Goal: Task Accomplishment & Management: Use online tool/utility

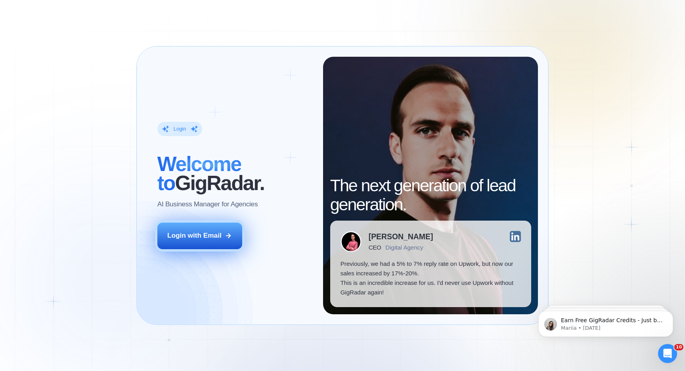
click at [223, 232] on button "Login with Email" at bounding box center [199, 235] width 85 height 27
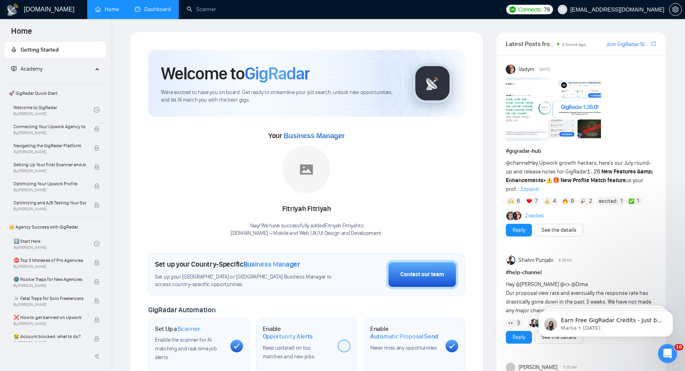
click at [154, 13] on link "Dashboard" at bounding box center [153, 9] width 36 height 7
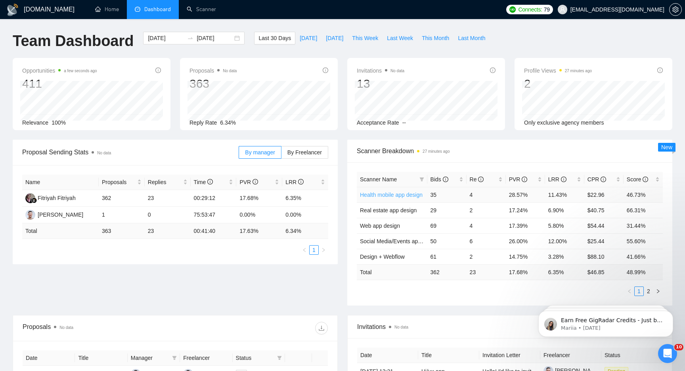
click at [406, 195] on link "Health mobile app design" at bounding box center [391, 194] width 63 height 6
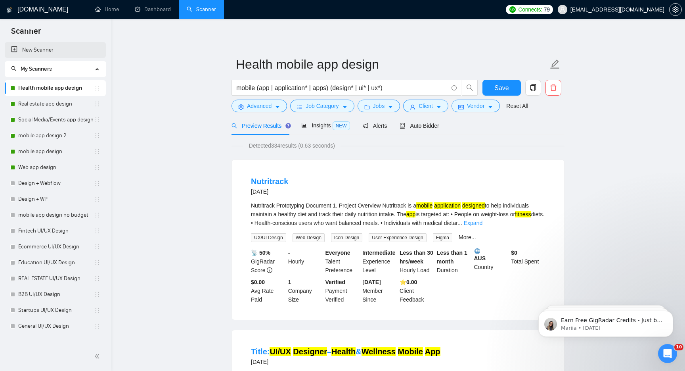
click at [52, 50] on link "New Scanner" at bounding box center [55, 50] width 88 height 16
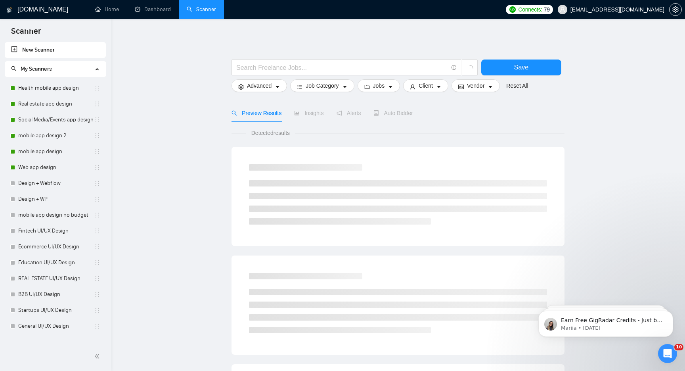
click at [134, 77] on main "Save Advanced Job Category Jobs Client Vendor Reset All Preview Results Insight…" at bounding box center [398, 356] width 549 height 648
click at [76, 64] on span "My Scanners" at bounding box center [52, 69] width 82 height 16
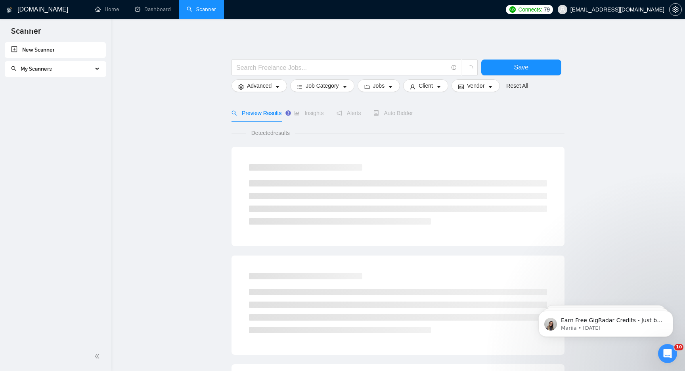
click at [76, 64] on span "My Scanners" at bounding box center [52, 69] width 82 height 16
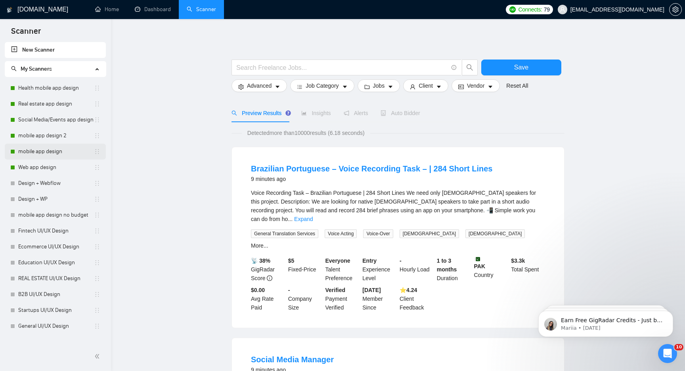
click at [51, 151] on link "mobile app design" at bounding box center [56, 151] width 76 height 16
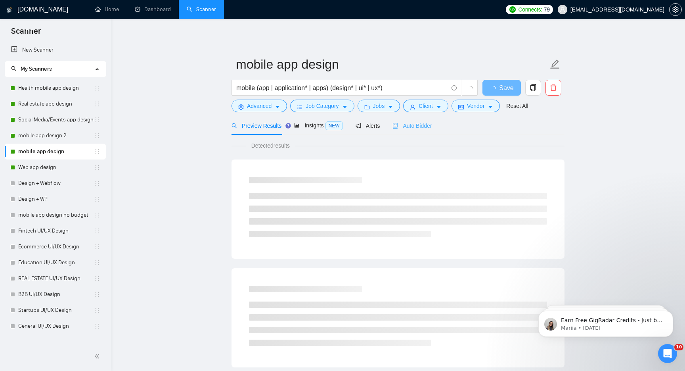
click at [432, 131] on div "Auto Bidder" at bounding box center [411, 125] width 39 height 19
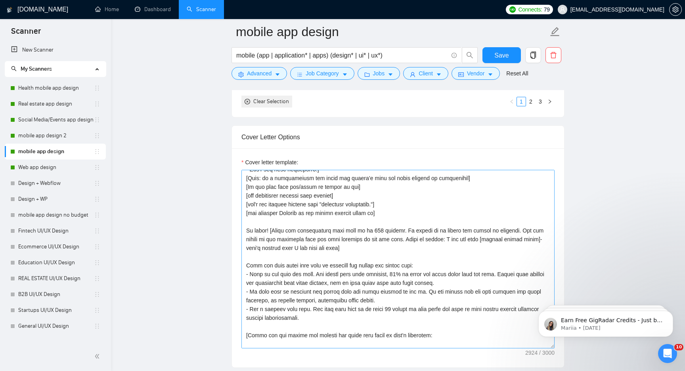
scroll to position [82, 0]
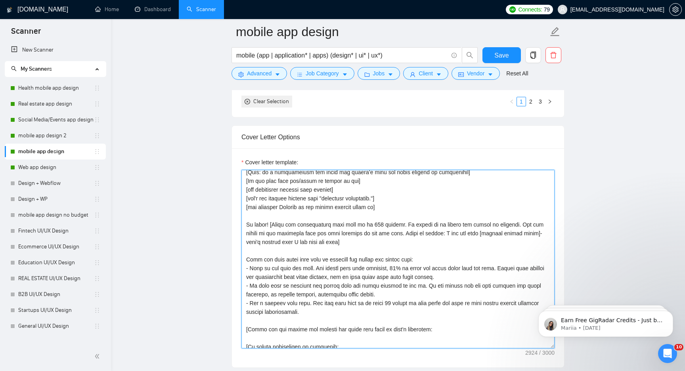
click at [348, 236] on textarea "Cover letter template:" at bounding box center [397, 259] width 313 height 178
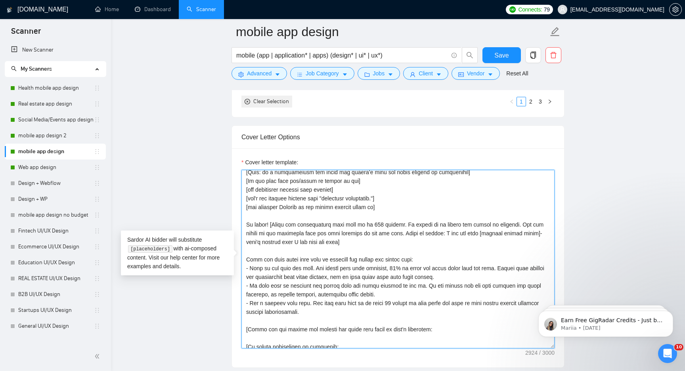
click at [370, 238] on textarea "Cover letter template:" at bounding box center [397, 259] width 313 height 178
click at [346, 244] on textarea "Cover letter template:" at bounding box center [397, 259] width 313 height 178
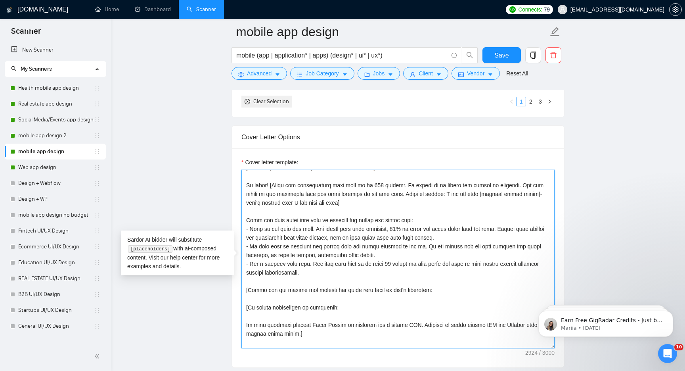
scroll to position [128, 0]
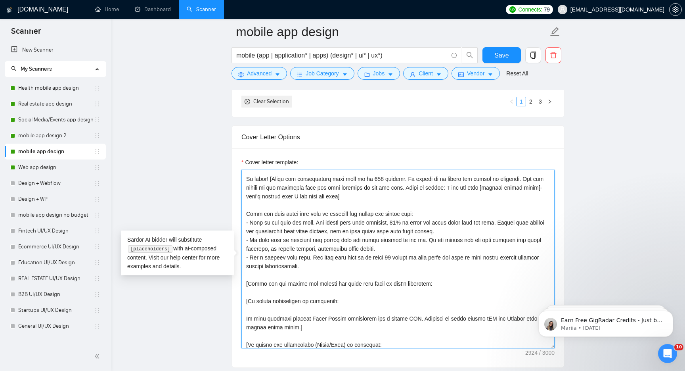
click at [423, 215] on textarea "Cover letter template:" at bounding box center [397, 259] width 313 height 178
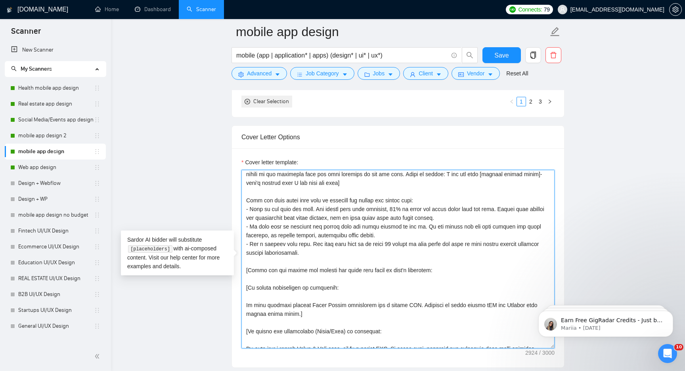
scroll to position [149, 0]
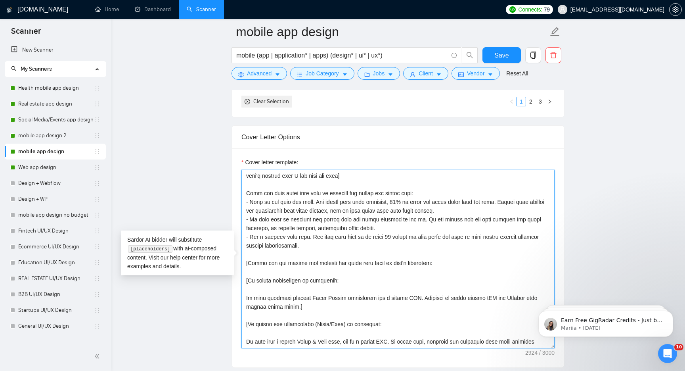
click at [381, 247] on textarea "Cover letter template:" at bounding box center [397, 259] width 313 height 178
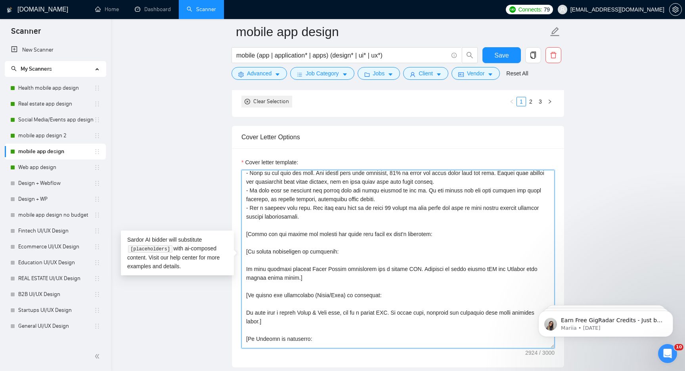
scroll to position [189, 0]
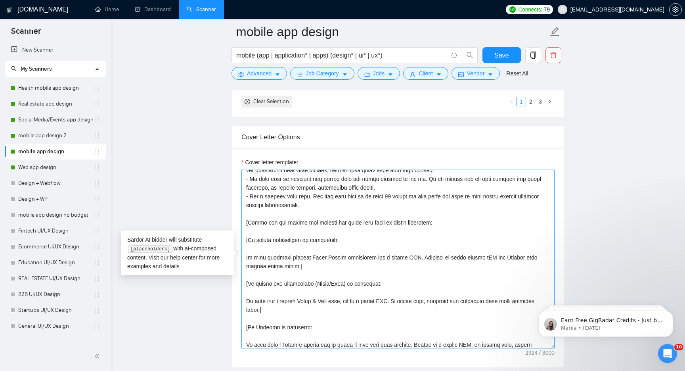
click at [381, 247] on textarea "Cover letter template:" at bounding box center [397, 259] width 313 height 178
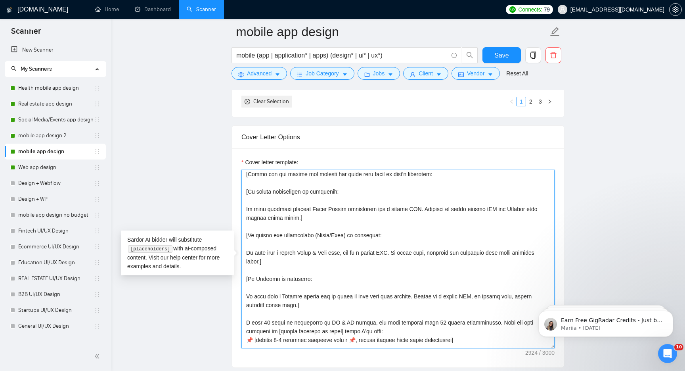
scroll to position [232, 0]
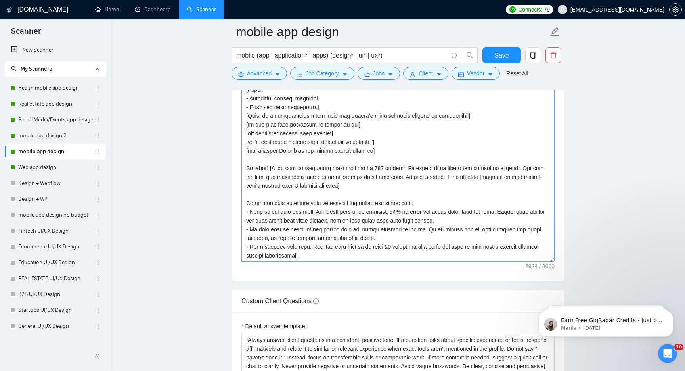
scroll to position [68, 0]
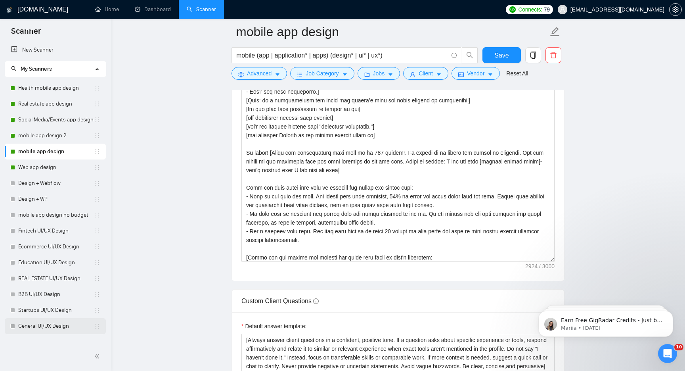
click at [53, 326] on link "General UI/UX Design" at bounding box center [56, 326] width 76 height 16
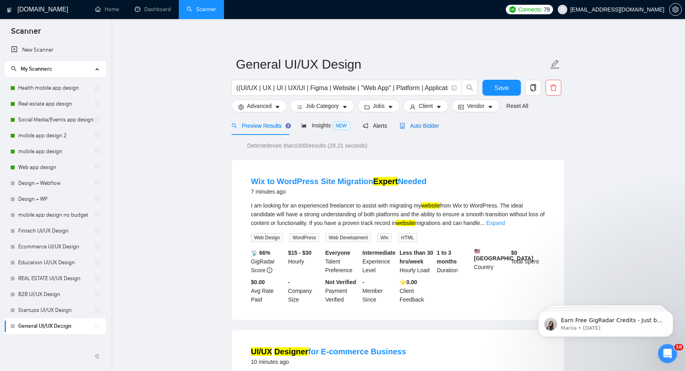
click at [428, 126] on span "Auto Bidder" at bounding box center [419, 125] width 39 height 6
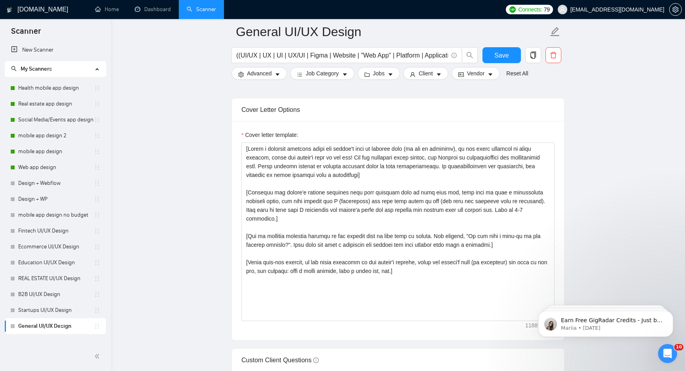
scroll to position [897, 0]
click at [77, 169] on link "Web app design" at bounding box center [56, 167] width 76 height 16
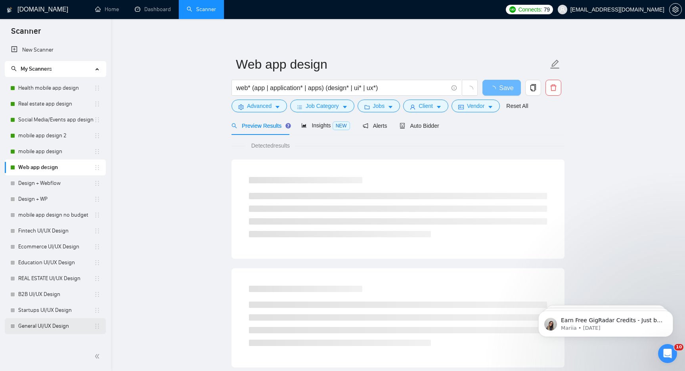
click at [36, 326] on link "General UI/UX Design" at bounding box center [56, 326] width 76 height 16
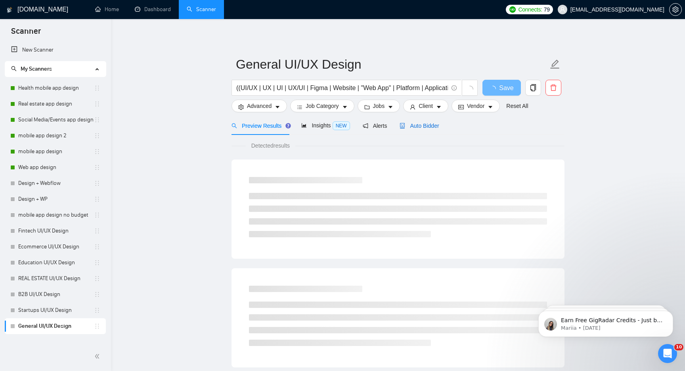
click at [420, 123] on span "Auto Bidder" at bounding box center [419, 125] width 39 height 6
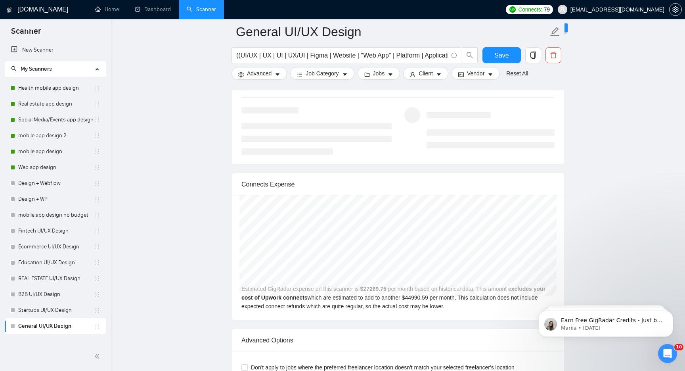
scroll to position [1603, 0]
click at [106, 11] on link "Home" at bounding box center [107, 9] width 24 height 7
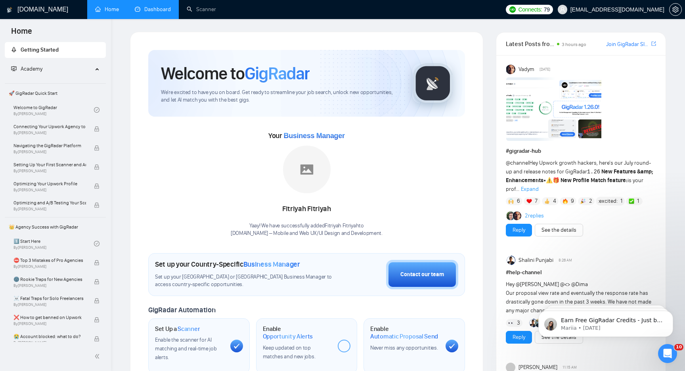
click at [163, 7] on link "Dashboard" at bounding box center [153, 9] width 36 height 7
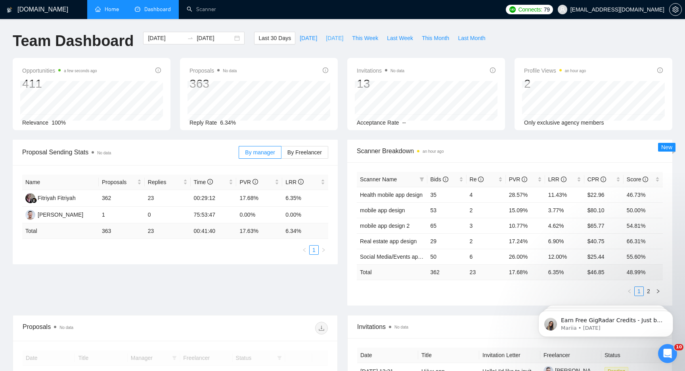
click at [337, 39] on span "[DATE]" at bounding box center [334, 38] width 17 height 9
type input "[DATE]"
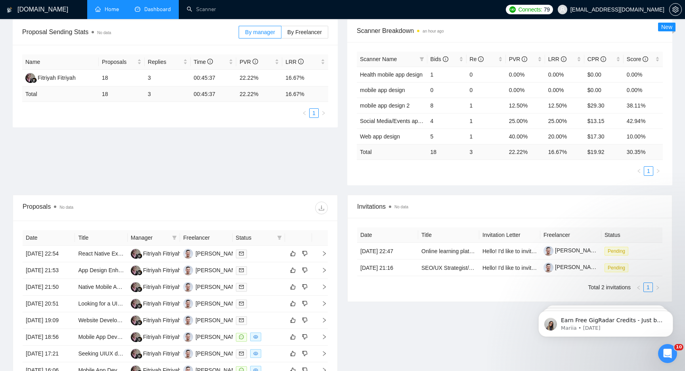
scroll to position [185, 0]
